Goal: Navigation & Orientation: Find specific page/section

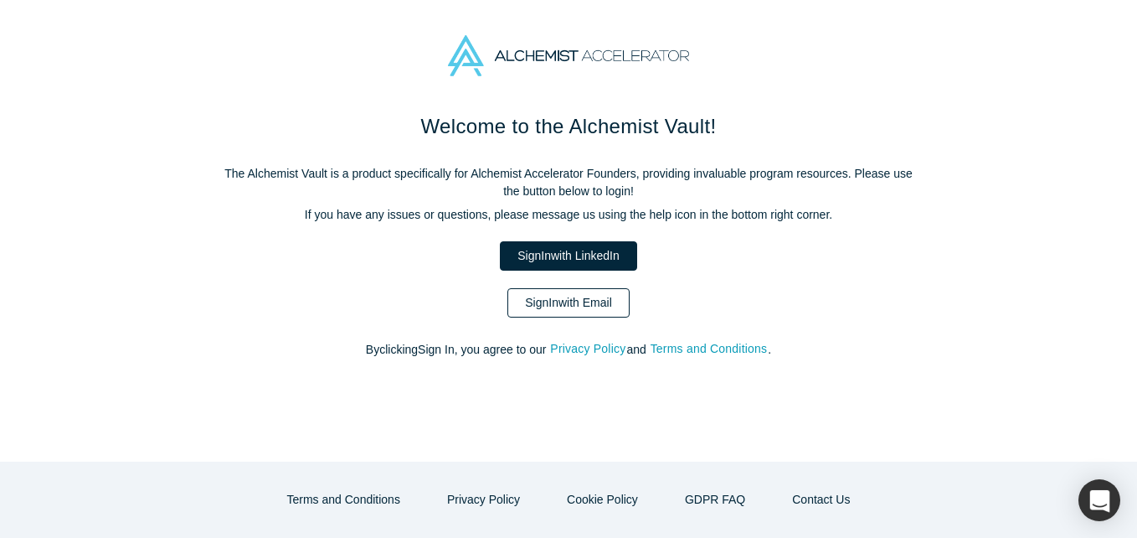
click at [565, 311] on link "Sign In with Email" at bounding box center [569, 302] width 122 height 29
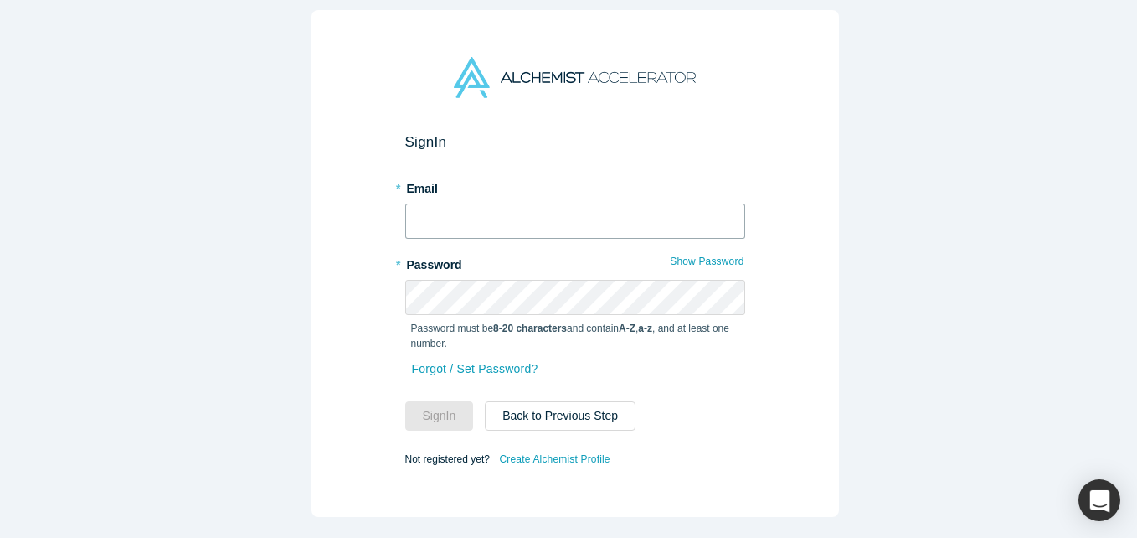
click at [443, 230] on input "text" at bounding box center [575, 221] width 340 height 35
type input "[EMAIL_ADDRESS][DOMAIN_NAME]"
click at [405, 401] on button "Sign In" at bounding box center [439, 415] width 69 height 29
